Goal: Task Accomplishment & Management: Complete application form

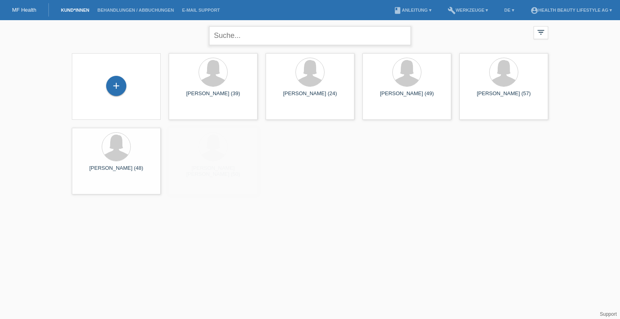
click at [255, 33] on input "text" at bounding box center [310, 35] width 202 height 19
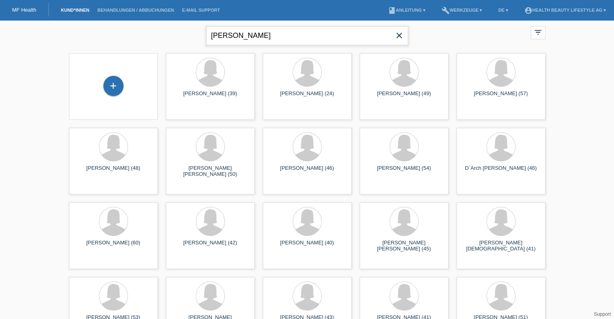
type input "danilo"
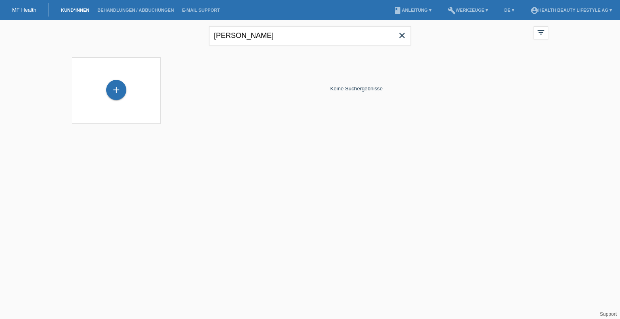
click at [403, 32] on icon "close" at bounding box center [402, 36] width 10 height 10
drag, startPoint x: 246, startPoint y: 39, endPoint x: 131, endPoint y: 39, distance: 115.0
click at [131, 39] on div "nadja close filter_list view_module Alle Kund*innen anzeigen star Markierte Kun…" at bounding box center [310, 34] width 484 height 29
type input "francesco"
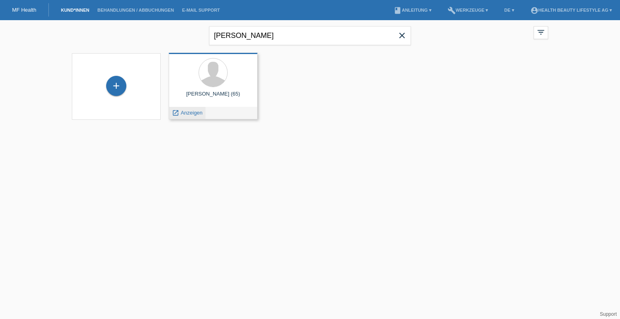
click at [198, 113] on span "Anzeigen" at bounding box center [192, 113] width 22 height 6
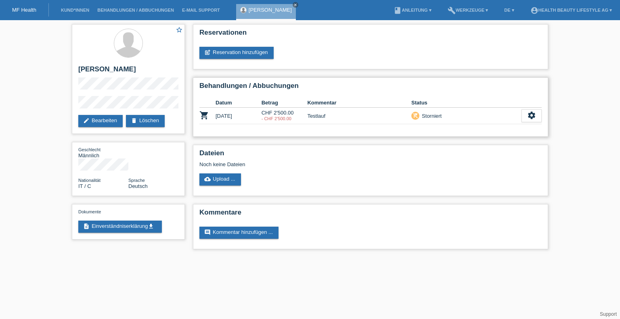
click at [222, 78] on div "Behandlungen / Abbuchungen Datum Betrag Kommentar Status shopping_cart 22.02.20…" at bounding box center [370, 106] width 355 height 59
click at [533, 119] on icon "settings" at bounding box center [531, 115] width 9 height 9
click at [463, 67] on div "Reservationen post_add Reservation hinzufügen" at bounding box center [370, 46] width 355 height 45
click at [140, 122] on link "delete Löschen" at bounding box center [145, 121] width 39 height 12
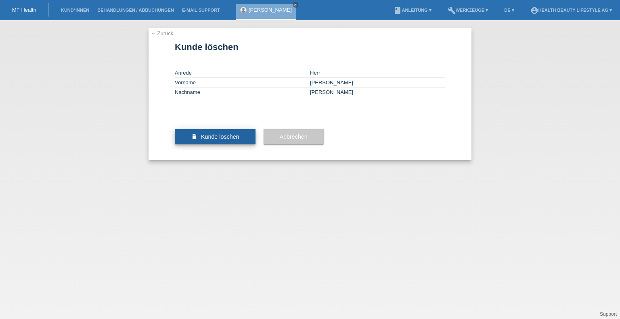
click at [221, 140] on span "Kunde löschen" at bounding box center [220, 137] width 38 height 6
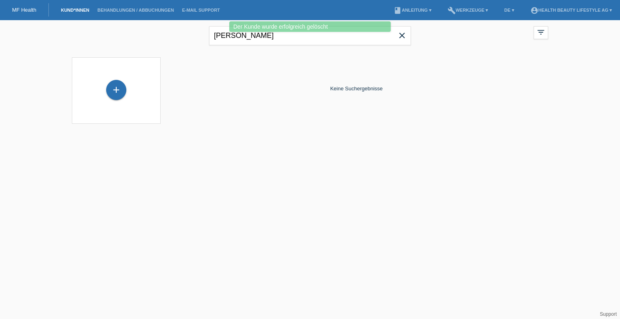
click at [404, 36] on icon "close" at bounding box center [402, 36] width 10 height 10
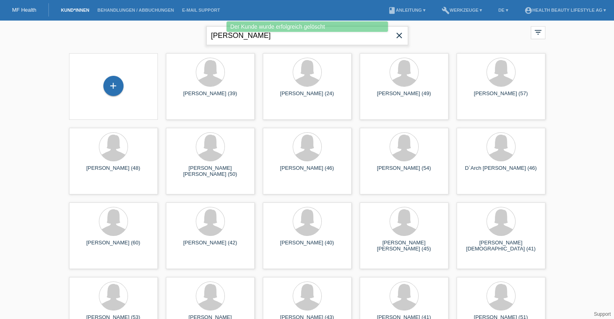
type input "domanico"
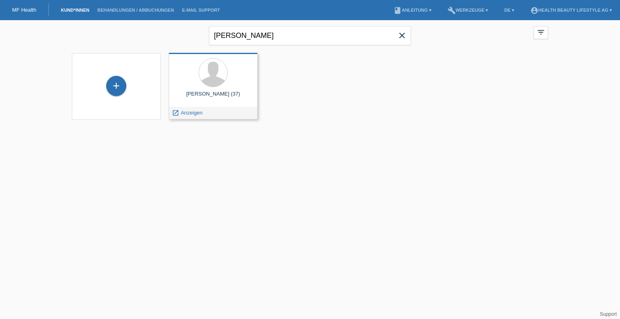
click at [241, 83] on div at bounding box center [213, 73] width 76 height 30
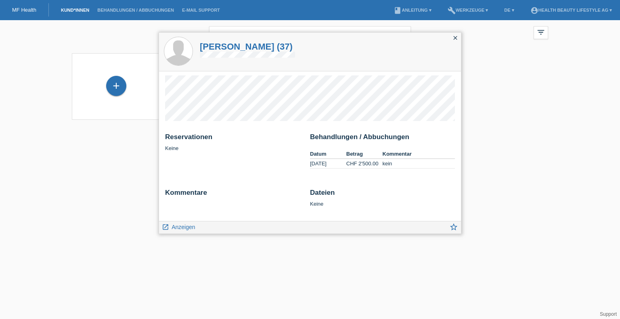
click at [456, 38] on icon "close" at bounding box center [455, 38] width 6 height 6
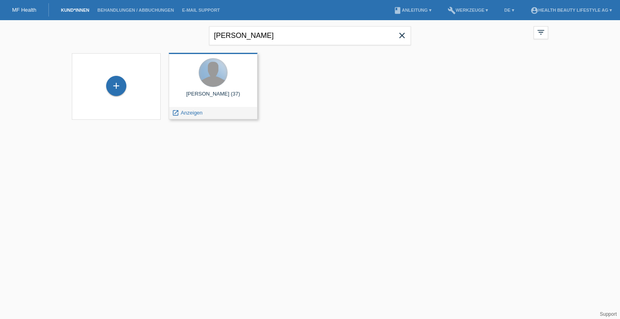
click at [207, 84] on div at bounding box center [213, 72] width 28 height 28
click at [187, 96] on div "Pascal Domanico (37)" at bounding box center [213, 97] width 76 height 13
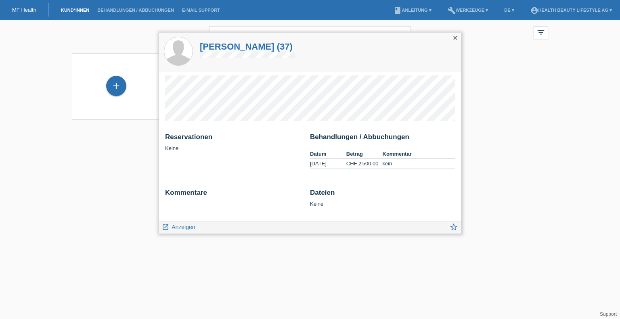
click at [457, 40] on icon "close" at bounding box center [455, 38] width 6 height 6
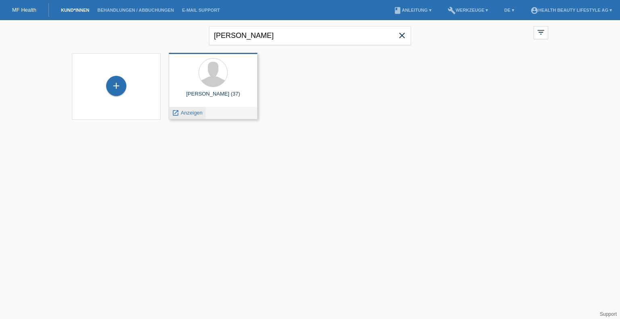
click at [191, 113] on span "Anzeigen" at bounding box center [192, 113] width 22 height 6
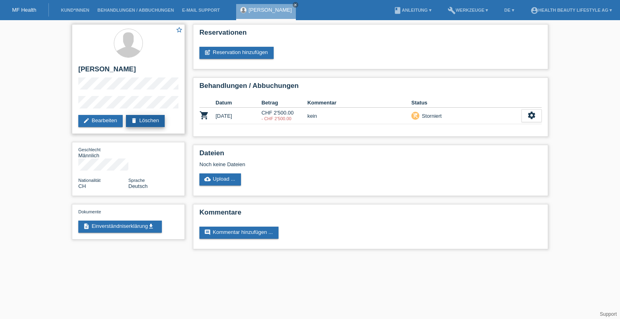
click at [154, 121] on link "delete Löschen" at bounding box center [145, 121] width 39 height 12
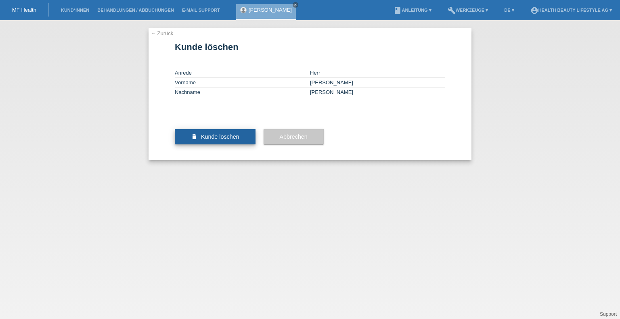
click at [207, 144] on button "delete Kunde löschen" at bounding box center [215, 136] width 81 height 15
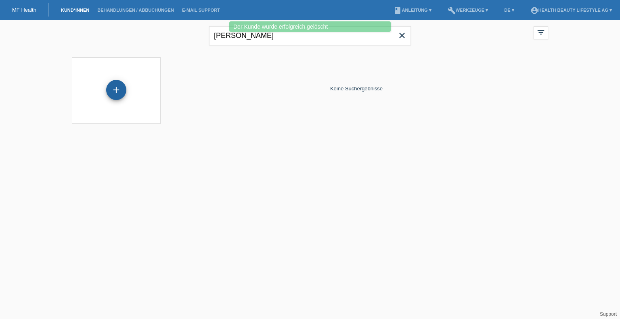
click at [116, 88] on div "+" at bounding box center [116, 90] width 20 height 20
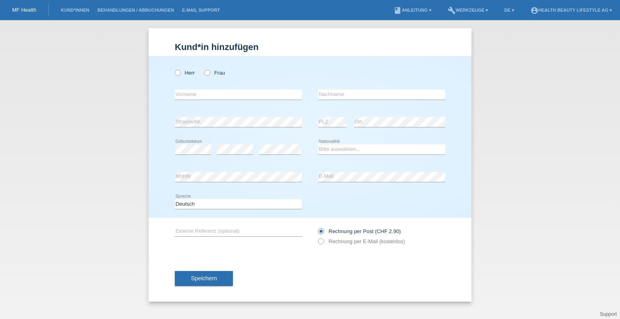
click at [174, 73] on div "Herr Frau error Vorname error" at bounding box center [309, 137] width 323 height 162
click at [173, 69] on icon at bounding box center [173, 69] width 0 height 0
click at [178, 73] on input "Herr" at bounding box center [177, 72] width 5 height 5
radio input "true"
click at [203, 99] on input "text" at bounding box center [238, 95] width 127 height 10
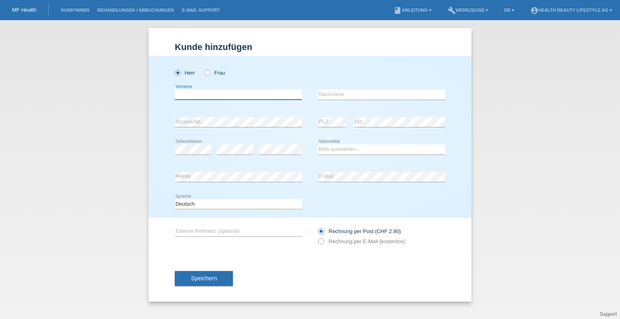
type input "[PERSON_NAME]"
type input "Domanico"
select select "CH"
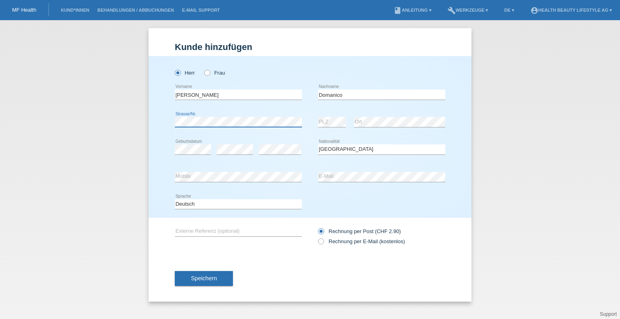
click at [91, 116] on div "Kund*in hinzufügen Kunde hinzufügen Kundin hinzufügen Herr Frau Danilo error Vo…" at bounding box center [310, 169] width 620 height 299
click at [317, 237] on icon at bounding box center [317, 237] width 0 height 0
click at [320, 243] on input "Rechnung per E-Mail (kostenlos)" at bounding box center [320, 243] width 5 height 10
radio input "true"
click at [303, 129] on div "error Strasse/Nr. error PLZ error Ort" at bounding box center [310, 122] width 270 height 27
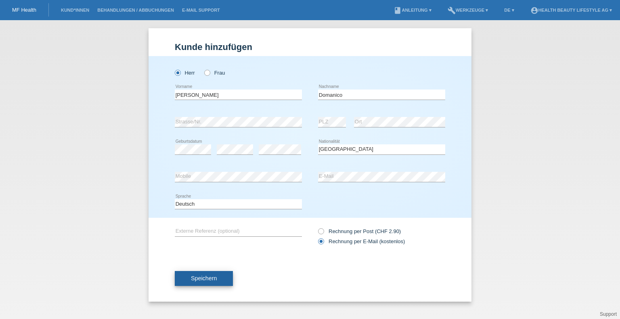
click at [207, 279] on span "Speichern" at bounding box center [204, 278] width 26 height 6
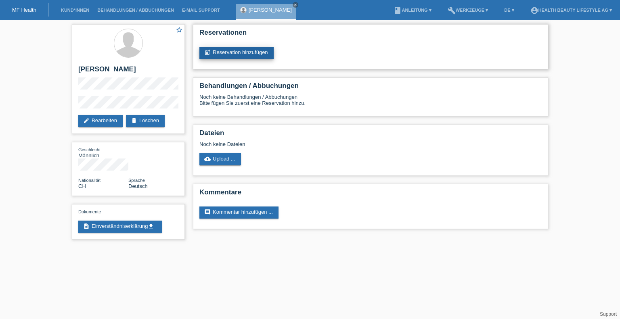
click at [240, 52] on link "post_add Reservation hinzufügen" at bounding box center [236, 53] width 74 height 12
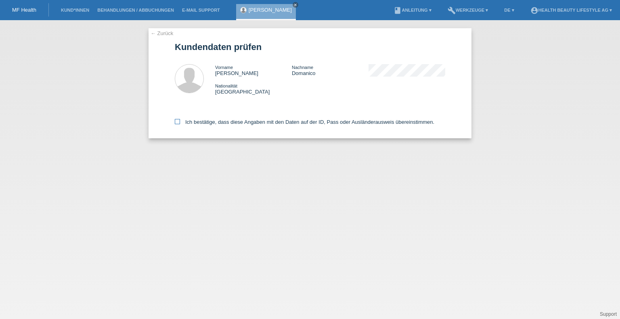
click at [178, 122] on icon at bounding box center [177, 121] width 5 height 5
click at [178, 122] on input "Ich bestätige, dass diese Angaben mit den Daten auf der ID, Pass oder Ausländer…" at bounding box center [177, 121] width 5 height 5
checkbox input "true"
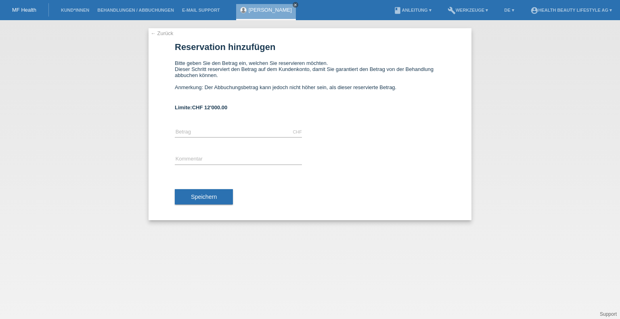
click at [293, 4] on icon "close" at bounding box center [295, 5] width 4 height 4
click at [158, 33] on link "← Zurück" at bounding box center [161, 33] width 23 height 6
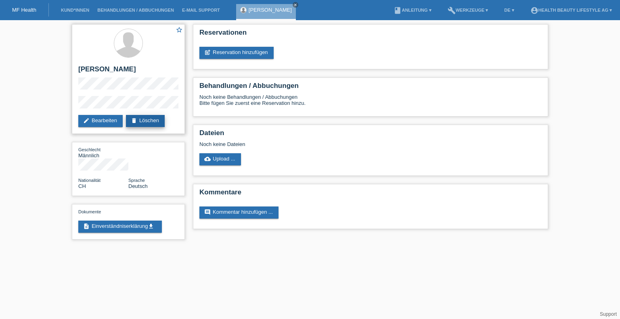
click at [146, 122] on link "delete Löschen" at bounding box center [145, 121] width 39 height 12
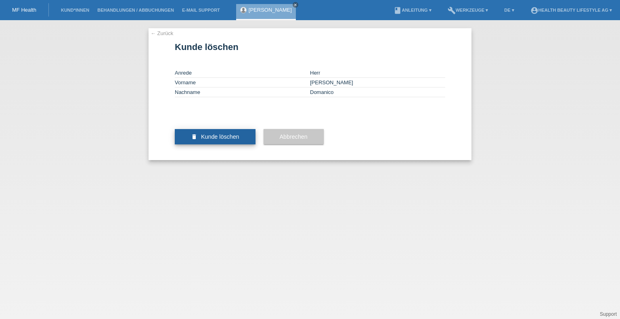
click at [228, 140] on span "Kunde löschen" at bounding box center [220, 137] width 38 height 6
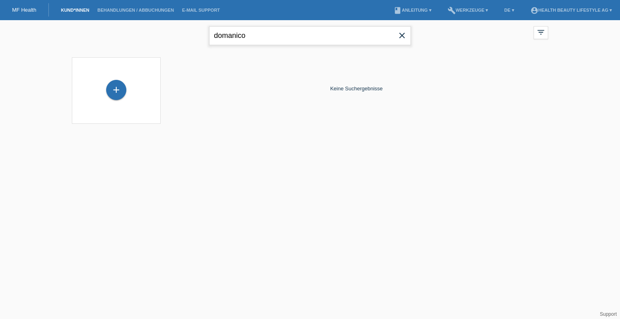
drag, startPoint x: 258, startPoint y: 37, endPoint x: 163, endPoint y: 30, distance: 95.4
click at [163, 30] on div "domanico close filter_list view_module Alle Kund*innen anzeigen star Markierte …" at bounding box center [310, 34] width 484 height 29
click at [117, 90] on div "+" at bounding box center [116, 90] width 20 height 20
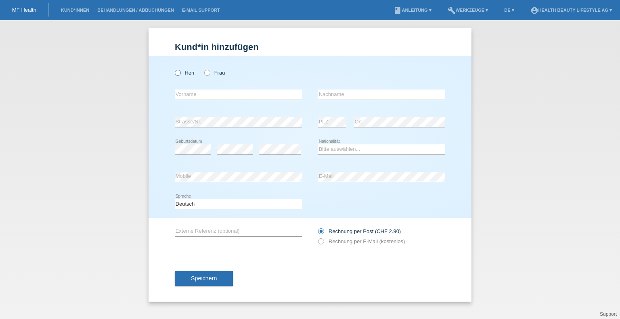
click at [173, 69] on icon at bounding box center [173, 69] width 0 height 0
click at [179, 72] on input "Herr" at bounding box center [177, 72] width 5 height 5
radio input "true"
click at [202, 96] on input "text" at bounding box center [238, 95] width 127 height 10
type input "kristof"
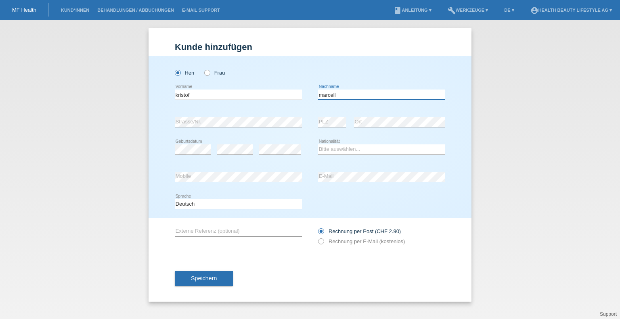
type input "marcell"
click at [202, 96] on input "kristof" at bounding box center [238, 95] width 127 height 10
type input "[PERSON_NAME]"
drag, startPoint x: 350, startPoint y: 95, endPoint x: 295, endPoint y: 95, distance: 55.3
click at [295, 95] on div "kristof marcell error Vorname marcell error Nachname" at bounding box center [310, 94] width 270 height 27
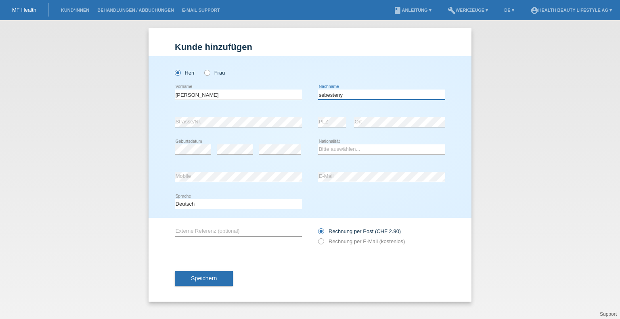
type input "sebesteny"
click at [313, 158] on div "error Geburtsdatum error error Bitte auswählen..." at bounding box center [310, 149] width 270 height 27
click at [330, 149] on select "Bitte auswählen... Schweiz Deutschland Liechtenstein Österreich ------------ Af…" at bounding box center [381, 149] width 127 height 10
select select "HU"
click at [318, 144] on select "Bitte auswählen... Schweiz Deutschland Liechtenstein Österreich ------------ Af…" at bounding box center [381, 149] width 127 height 10
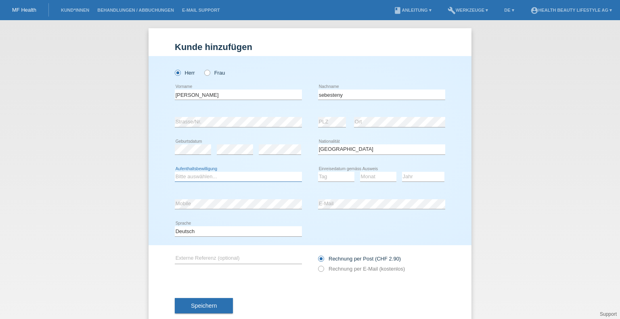
click at [211, 175] on select "Bitte auswählen... C B B - Flüchtlingsstatus Andere" at bounding box center [238, 177] width 127 height 10
select select "C"
click at [175, 172] on select "Bitte auswählen... C B B - Flüchtlingsstatus Andere" at bounding box center [238, 177] width 127 height 10
click at [326, 177] on select "Tag 01 02 03 04 05 06 07 08 09 10 11" at bounding box center [336, 177] width 36 height 10
select select "21"
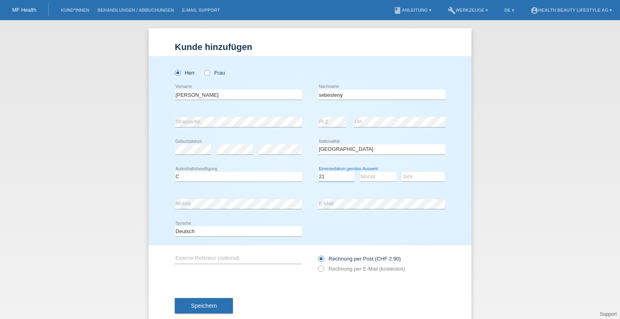
click at [318, 172] on select "Tag 01 02 03 04 05 06 07 08 09 10 11" at bounding box center [336, 177] width 36 height 10
click at [373, 179] on select "Monat 01 02 03 04 05 06 07 08 09 10 11" at bounding box center [378, 177] width 36 height 10
select select "08"
click at [360, 172] on select "Monat 01 02 03 04 05 06 07 08 09 10 11" at bounding box center [378, 177] width 36 height 10
click at [411, 178] on select "Jahr 2025 2024 2023 2022 2021 2020 2019 2018 2017 2016 2015 2014 2013 2012 2011…" at bounding box center [423, 177] width 42 height 10
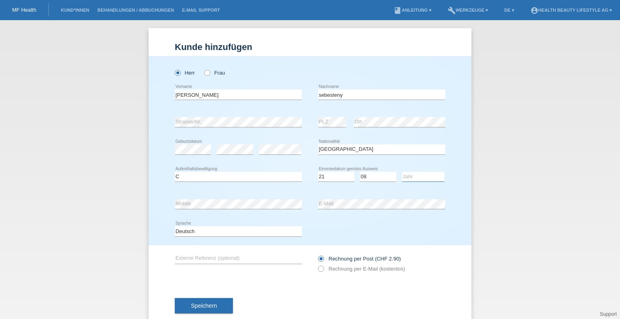
select select "2019"
click at [402, 172] on select "Jahr 2025 2024 2023 2022 2021 2020 2019 2018 2017 2016 2015 2014 2013 2012 2011…" at bounding box center [423, 177] width 42 height 10
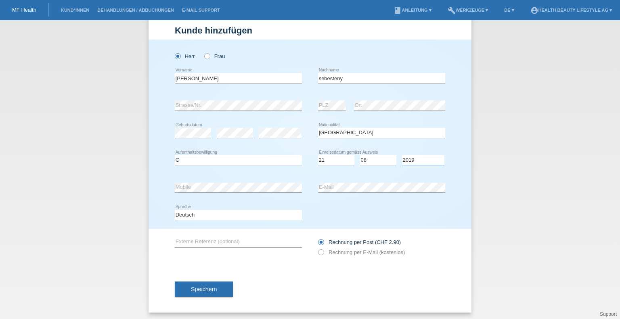
scroll to position [18, 0]
click at [198, 285] on span "Speichern" at bounding box center [204, 288] width 26 height 6
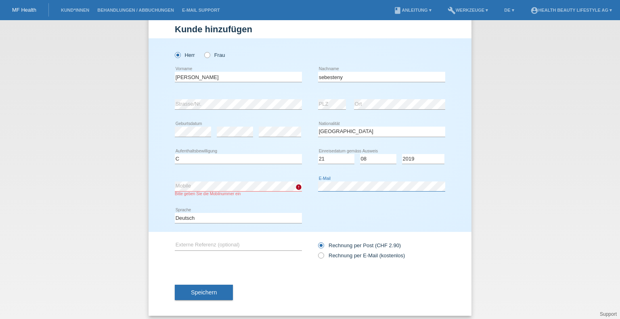
click at [264, 182] on div "error Mobile Bitte geben Sie die Mobilnummer ein error E-Mail" at bounding box center [310, 189] width 270 height 32
click at [198, 294] on span "Speichern" at bounding box center [204, 292] width 26 height 6
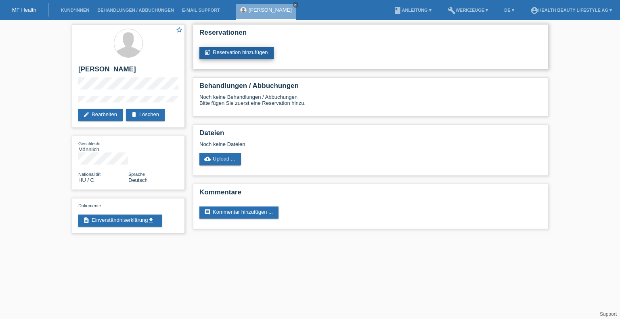
click at [248, 54] on link "post_add Reservation hinzufügen" at bounding box center [236, 53] width 74 height 12
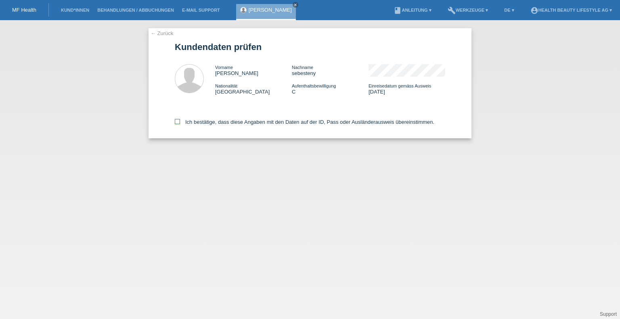
click at [176, 122] on icon at bounding box center [177, 121] width 5 height 5
click at [176, 122] on input "Ich bestätige, dass diese Angaben mit den Daten auf der ID, Pass oder Ausländer…" at bounding box center [177, 121] width 5 height 5
checkbox input "true"
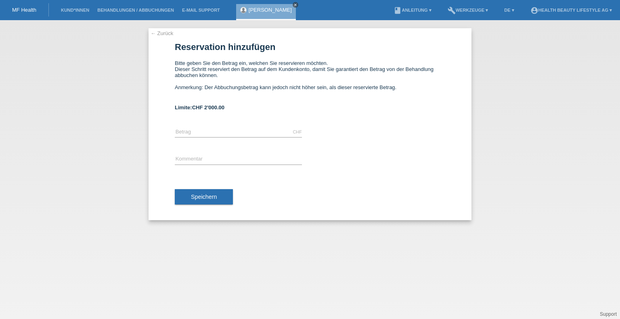
click at [297, 5] on icon "close" at bounding box center [295, 5] width 4 height 4
click at [157, 32] on link "← Zurück" at bounding box center [161, 33] width 23 height 6
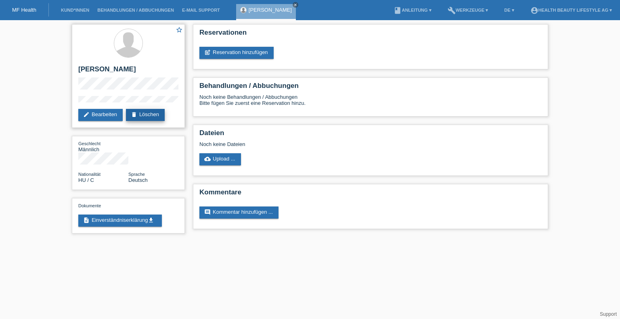
click at [157, 111] on link "delete Löschen" at bounding box center [145, 115] width 39 height 12
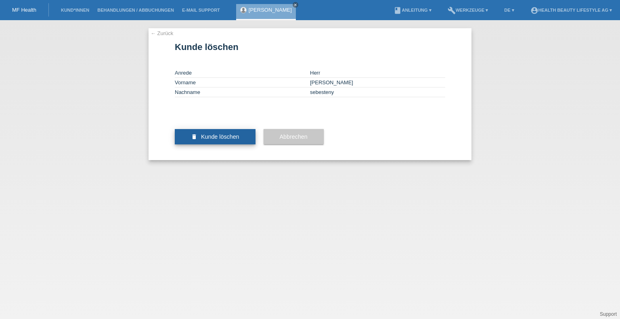
click at [219, 140] on span "Kunde löschen" at bounding box center [220, 137] width 38 height 6
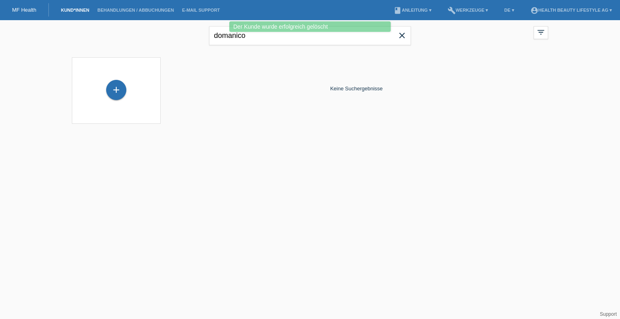
click at [402, 35] on icon "close" at bounding box center [402, 36] width 10 height 10
